Goal: Transaction & Acquisition: Purchase product/service

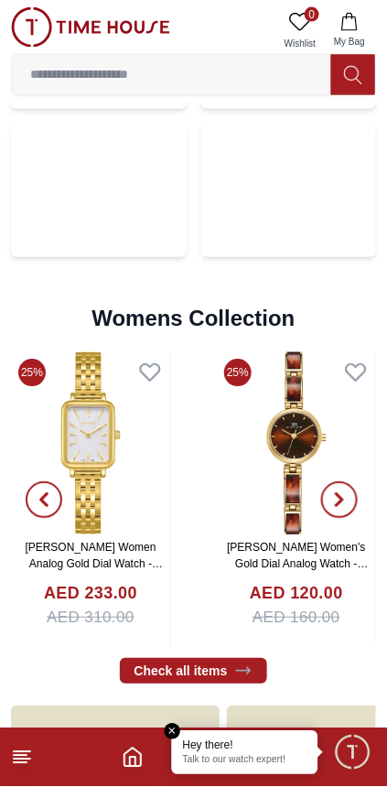
scroll to position [3980, 0]
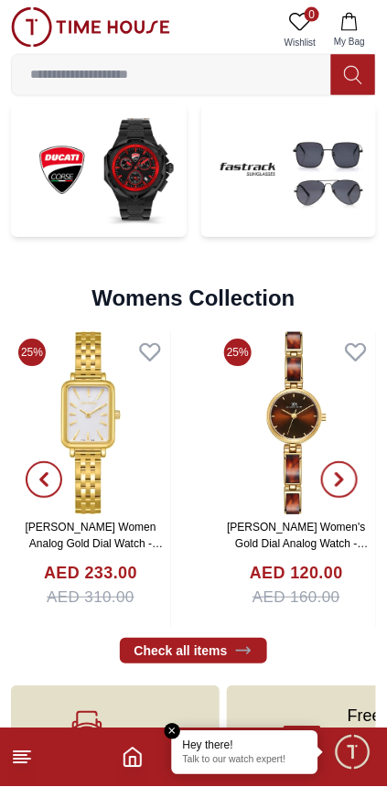
click at [186, 686] on div "5000+ Models" at bounding box center [115, 743] width 209 height 115
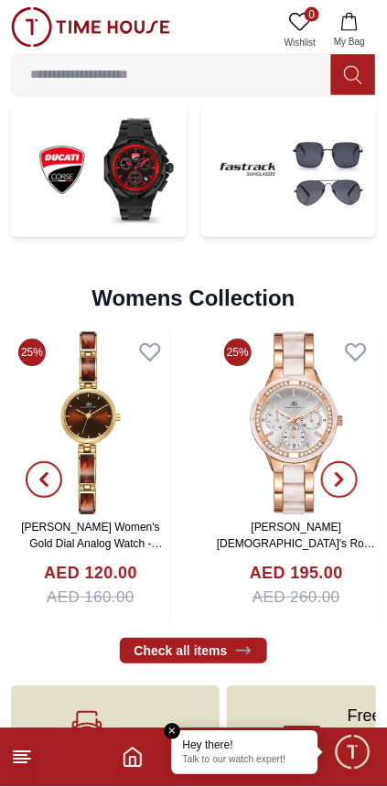
click at [167, 726] on span "5000+ Models" at bounding box center [147, 744] width 53 height 37
click at [156, 686] on div "5000+ Models" at bounding box center [115, 743] width 209 height 115
click at [180, 686] on div "5000+ Models" at bounding box center [115, 743] width 209 height 115
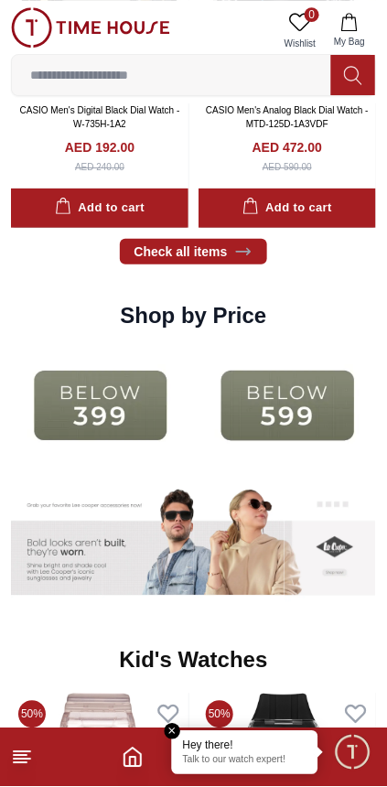
scroll to position [2086, 0]
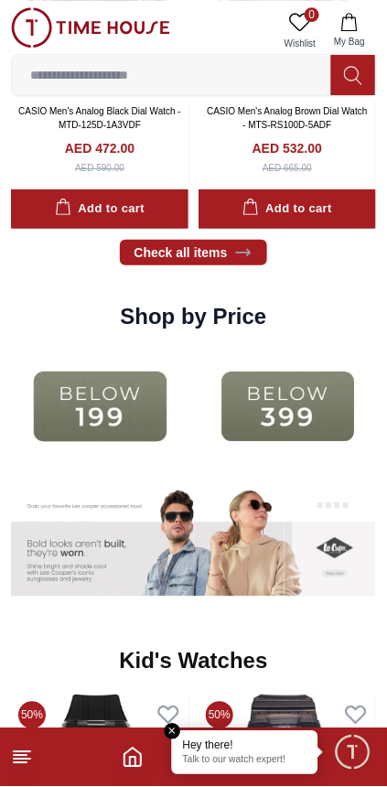
click at [124, 366] on img at bounding box center [100, 407] width 178 height 114
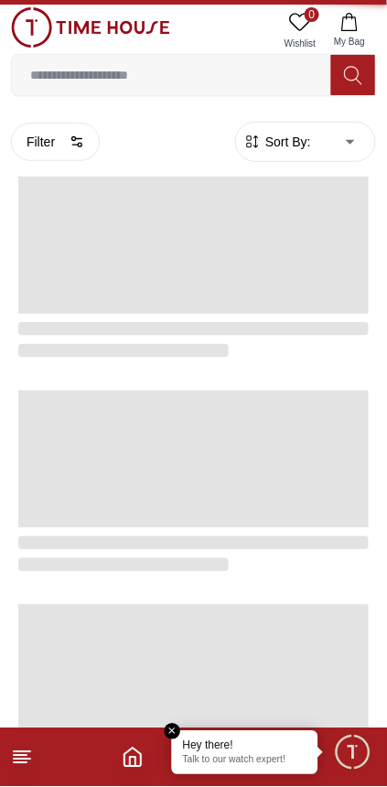
click at [119, 363] on div at bounding box center [186, 269] width 365 height 214
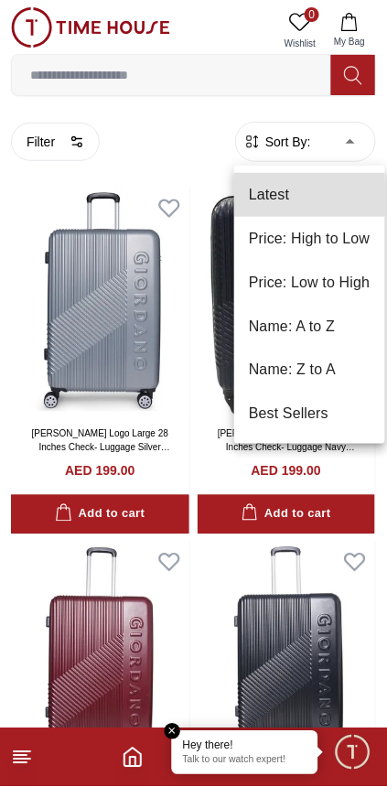
click at [356, 248] on li "Price: High to Low" at bounding box center [309, 239] width 151 height 44
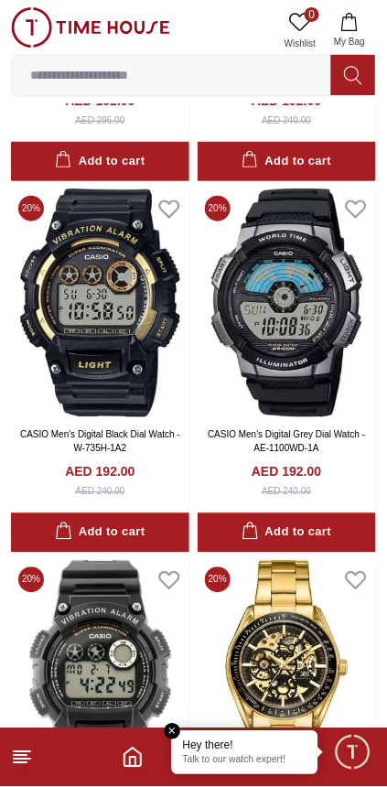
scroll to position [2941, 0]
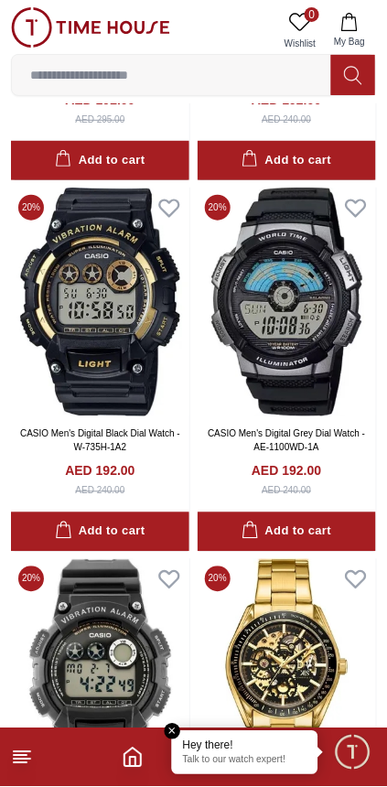
type input "******"
